Goal: Navigation & Orientation: Find specific page/section

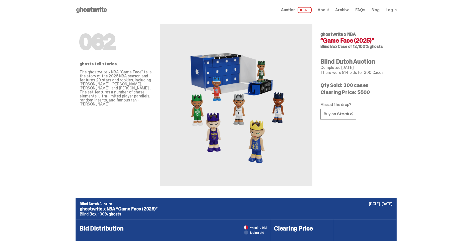
click at [292, 10] on span "Auction" at bounding box center [288, 10] width 15 height 4
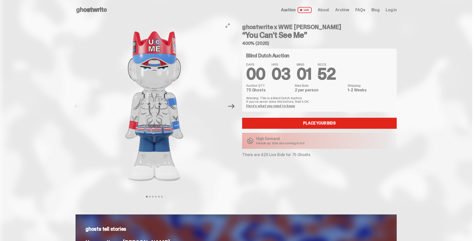
click at [233, 108] on icon "Next" at bounding box center [231, 106] width 7 height 7
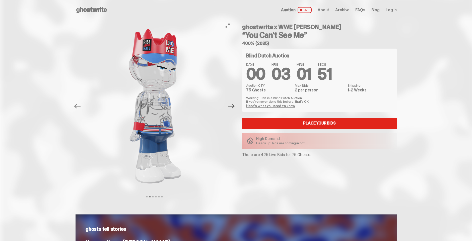
click at [233, 108] on icon "Next" at bounding box center [231, 106] width 7 height 7
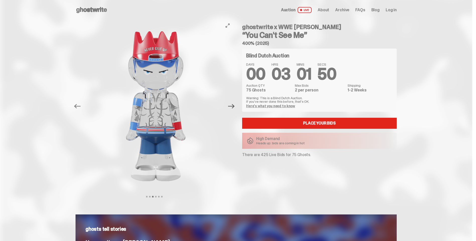
click at [233, 108] on icon "Next" at bounding box center [231, 106] width 7 height 7
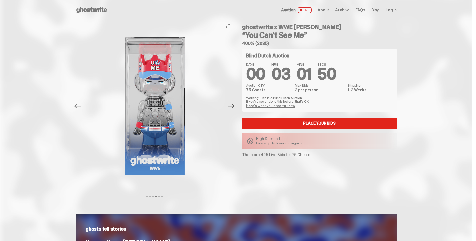
click at [233, 108] on icon "Next" at bounding box center [231, 106] width 7 height 7
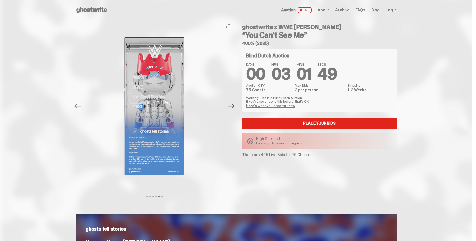
click at [233, 108] on icon "Next" at bounding box center [231, 106] width 7 height 7
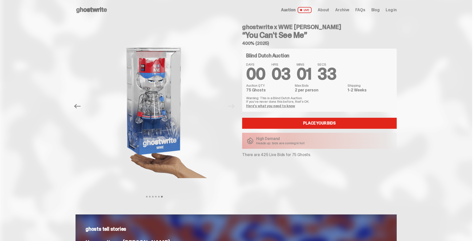
click at [348, 9] on span "Archive" at bounding box center [342, 10] width 14 height 4
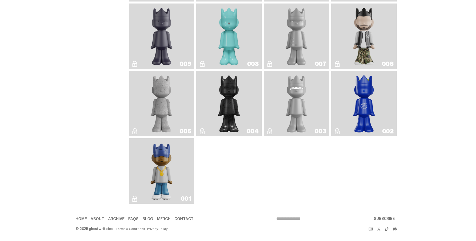
scroll to position [935, 0]
